Goal: Check status: Check status

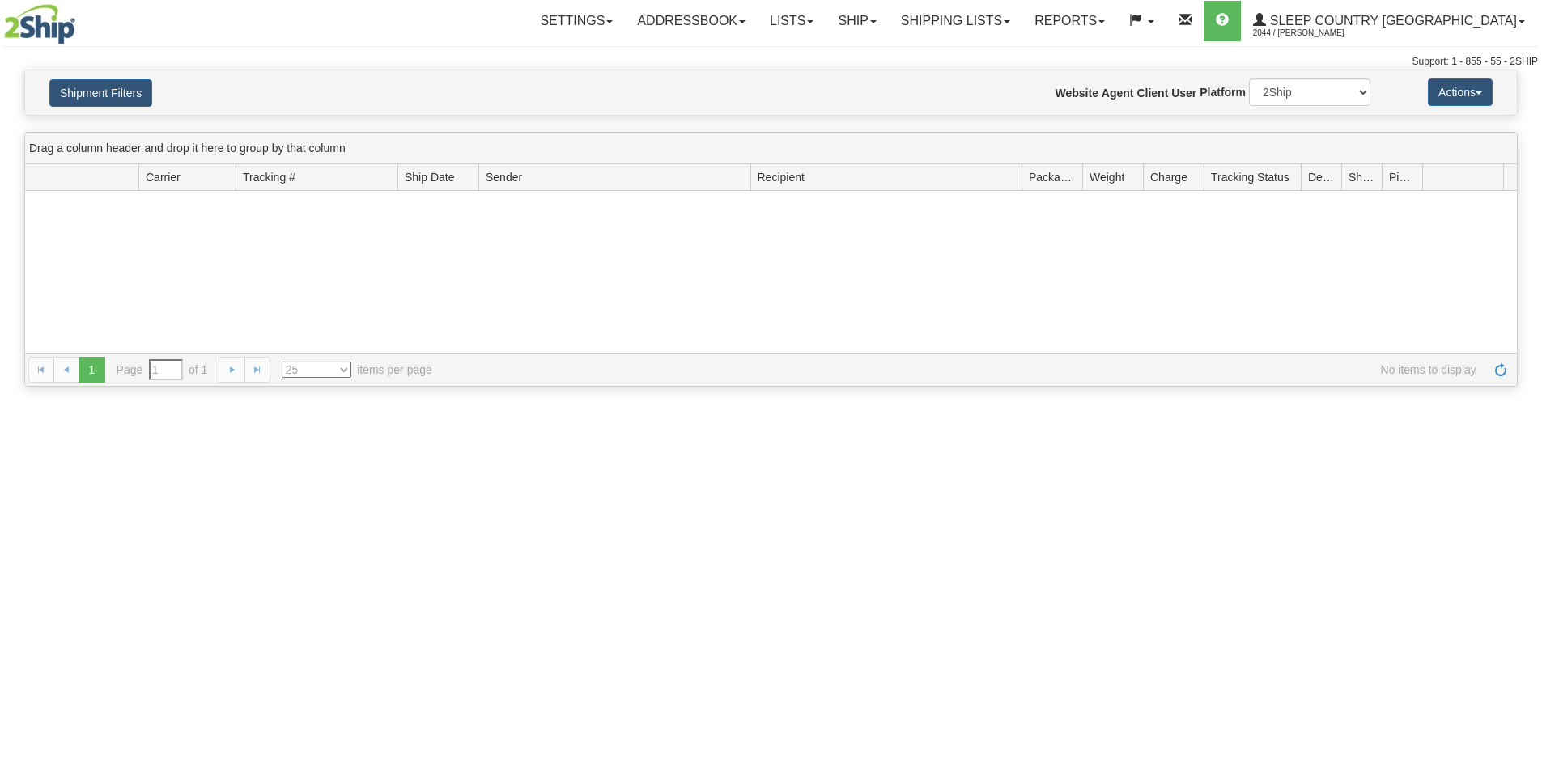
type input "From [DATE] To [DATE]"
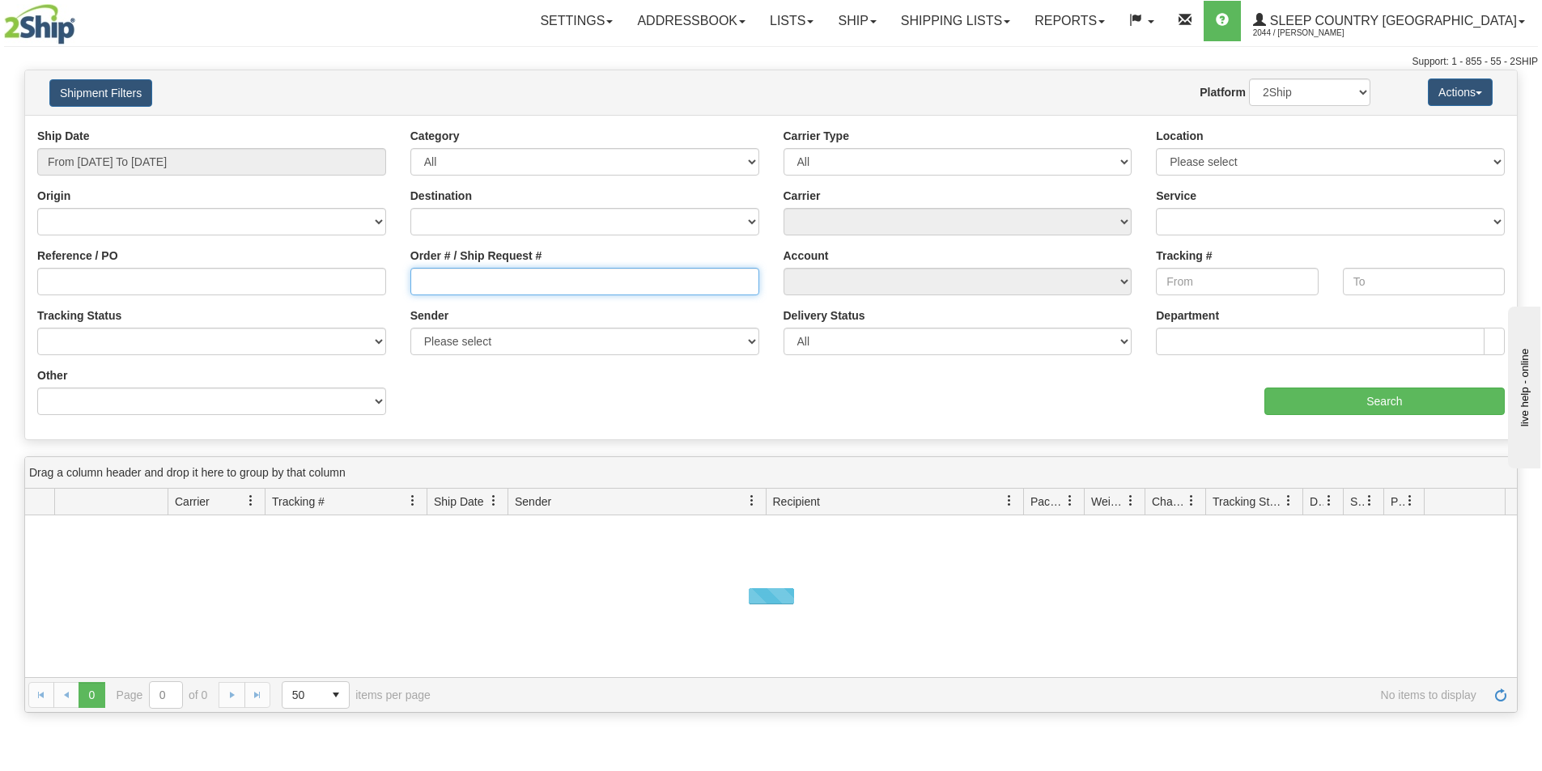
click at [483, 288] on input "Order # / Ship Request #" at bounding box center [584, 282] width 349 height 28
paste input "9000I093295"
type input "9000I093295"
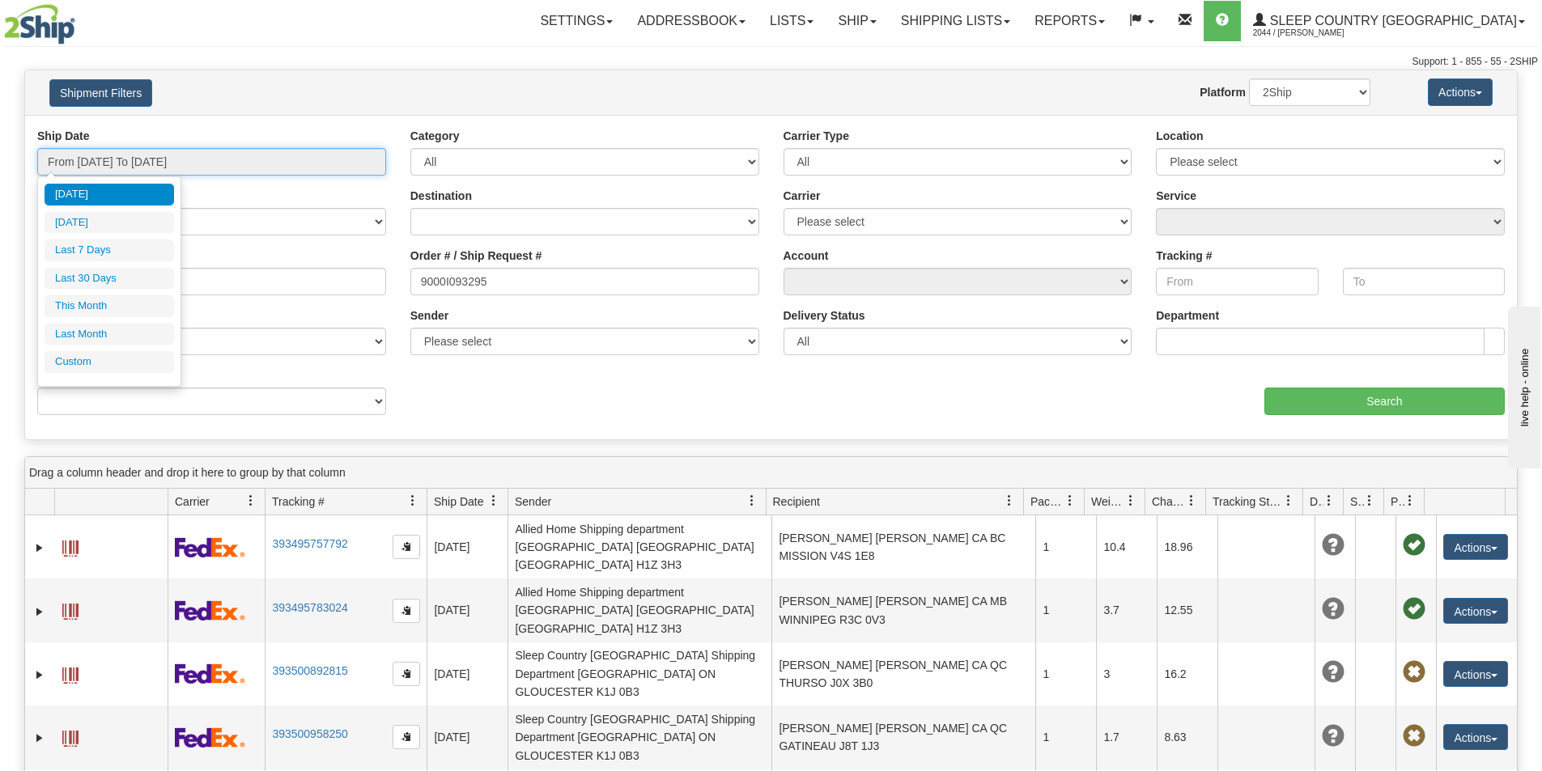
click at [218, 163] on input "From [DATE] To [DATE]" at bounding box center [211, 162] width 349 height 28
click at [121, 269] on li "Last 30 Days" at bounding box center [109, 279] width 129 height 22
type input "From [DATE] To [DATE]"
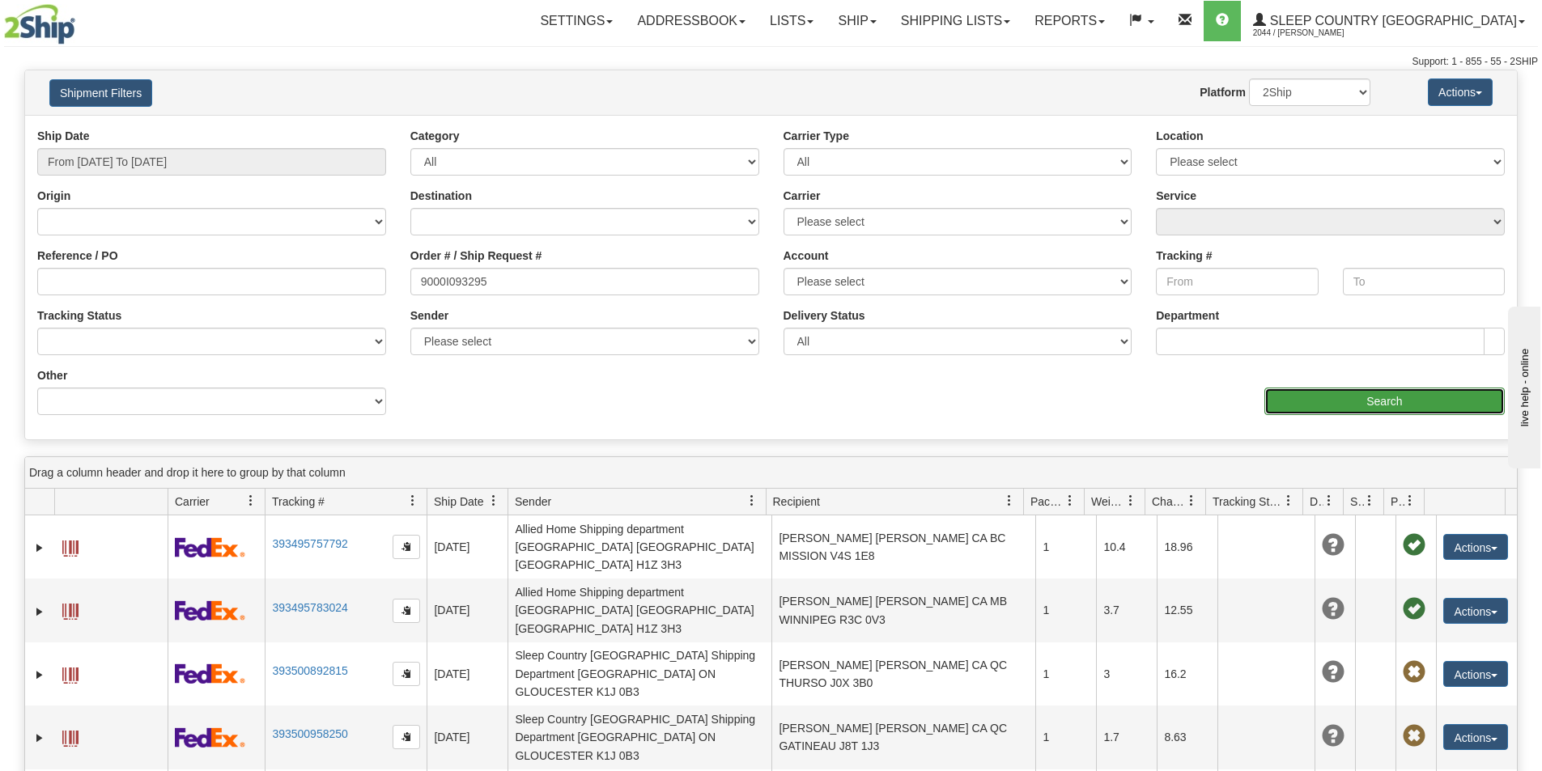
click at [1335, 401] on input "Search" at bounding box center [1384, 402] width 240 height 28
